Goal: Use online tool/utility: Utilize a website feature to perform a specific function

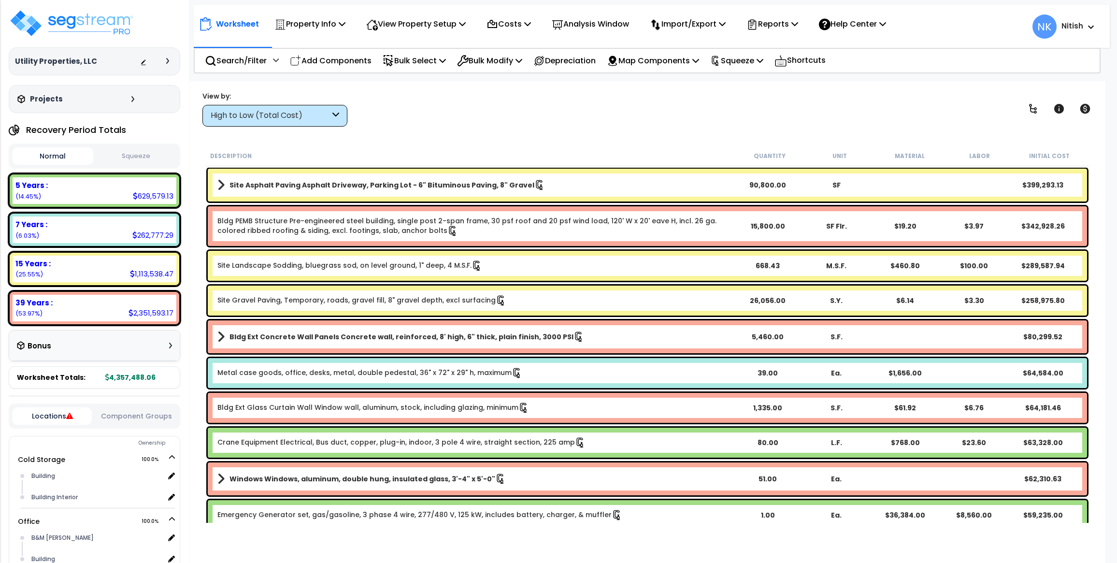
click at [315, 62] on p "Add Components" at bounding box center [331, 60] width 82 height 13
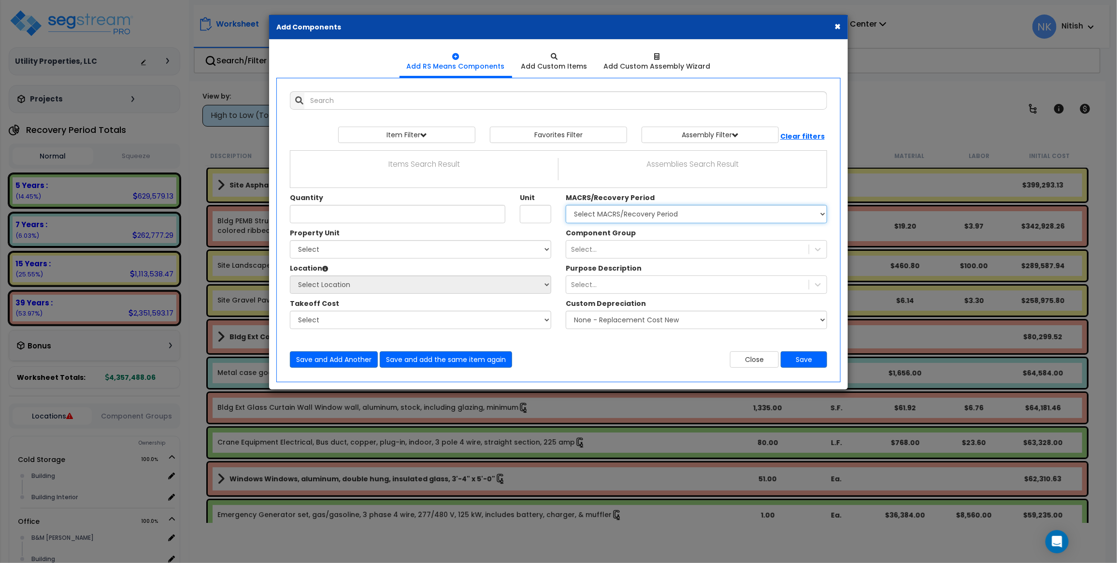
select select "3667"
click at [566, 205] on select "Select MACRS/Recovery Period 5 Years - 57.0 - Distributive Trades & Services 5 …" at bounding box center [696, 214] width 261 height 18
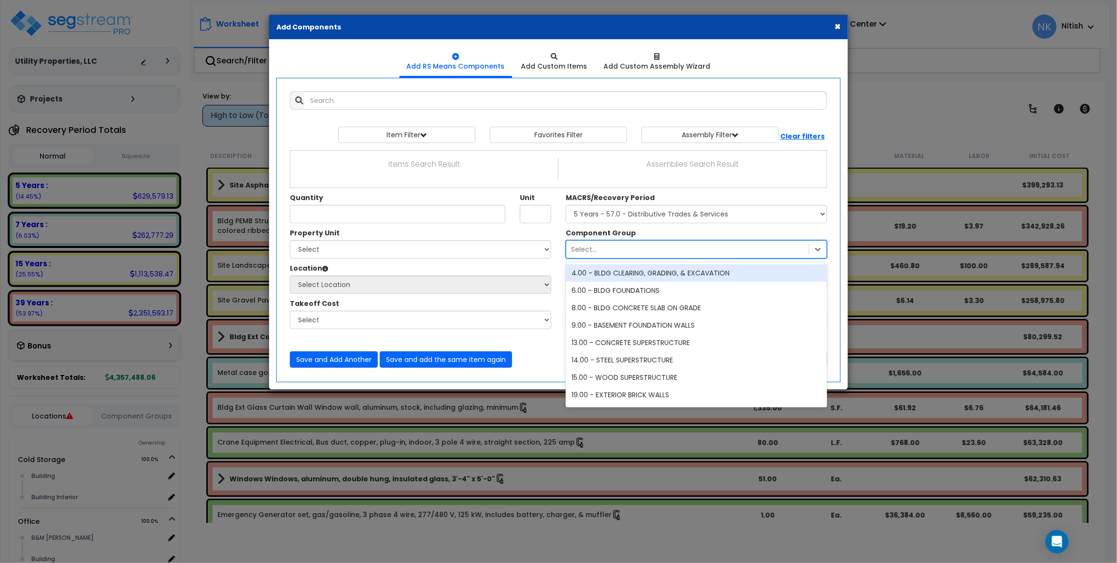
click at [601, 249] on div "Select..." at bounding box center [687, 249] width 243 height 15
type input "4"
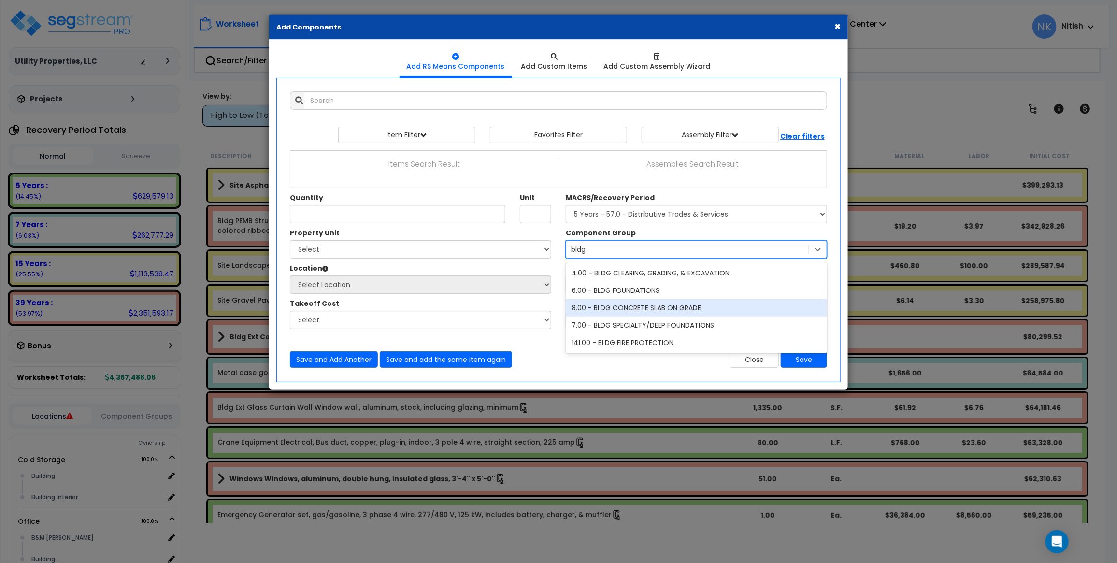
type input "bldg"
click at [841, 25] on div "× Add Components" at bounding box center [558, 27] width 579 height 25
